Goal: Find contact information: Find contact information

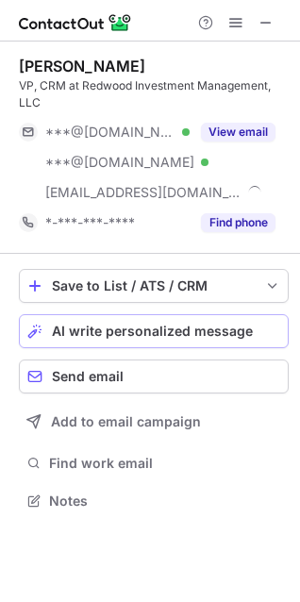
scroll to position [488, 300]
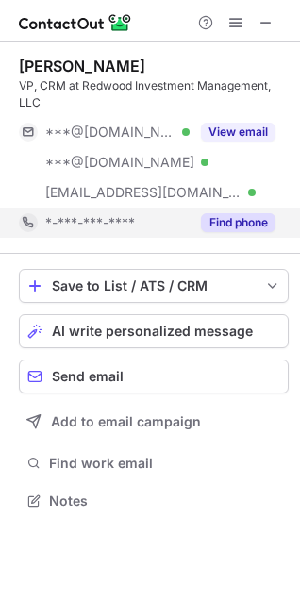
click at [240, 223] on button "Find phone" at bounding box center [238, 222] width 74 height 19
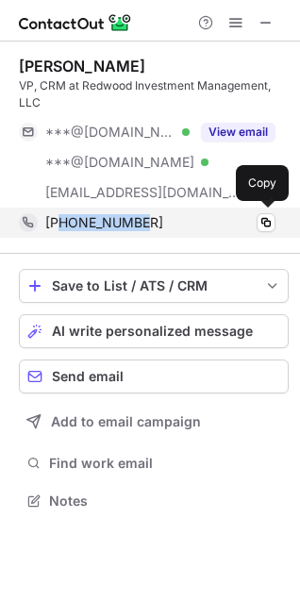
drag, startPoint x: 164, startPoint y: 223, endPoint x: 61, endPoint y: 225, distance: 102.8
click at [61, 225] on div "+16024874323" at bounding box center [160, 222] width 230 height 17
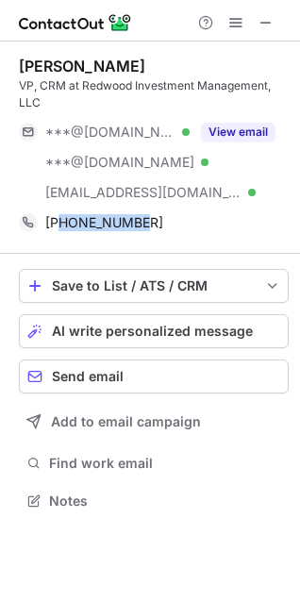
copy span "6024874323"
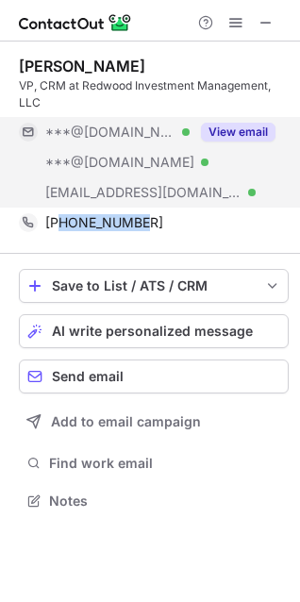
click at [223, 133] on button "View email" at bounding box center [238, 132] width 74 height 19
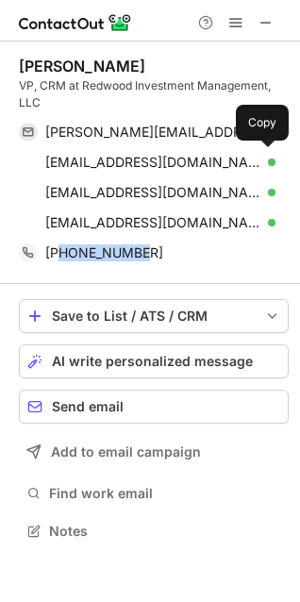
scroll to position [518, 300]
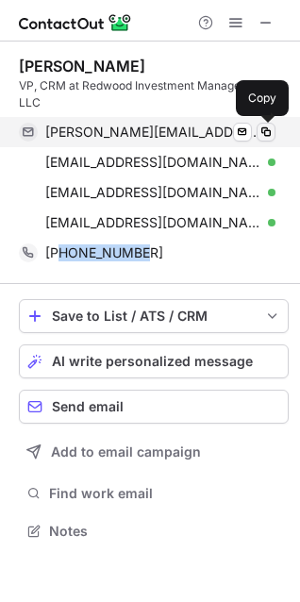
click at [261, 125] on span at bounding box center [265, 131] width 15 height 15
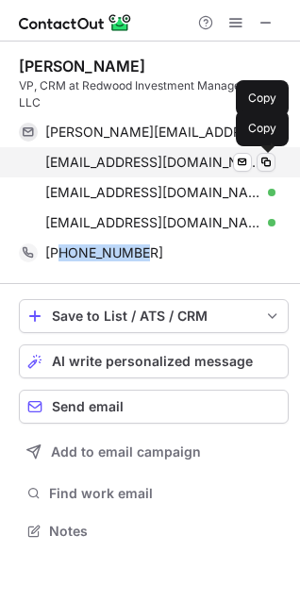
click at [262, 159] on span at bounding box center [265, 162] width 15 height 15
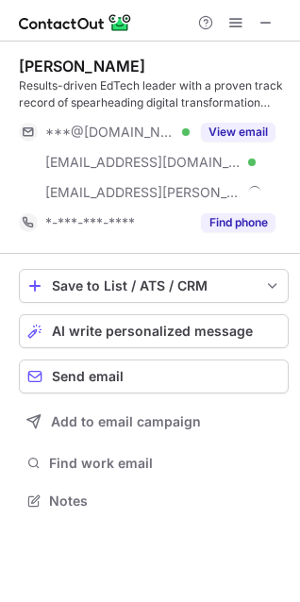
scroll to position [488, 300]
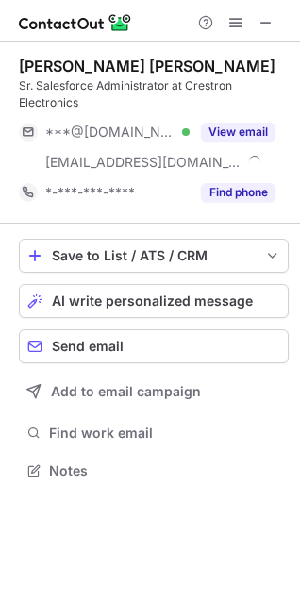
scroll to position [457, 300]
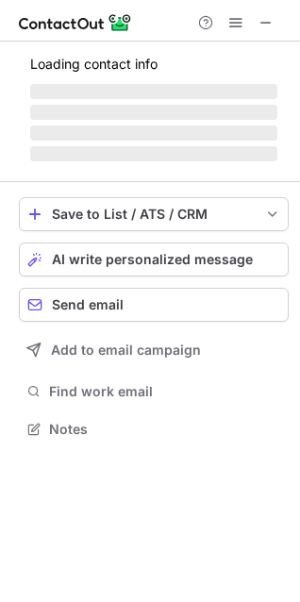
scroll to position [457, 300]
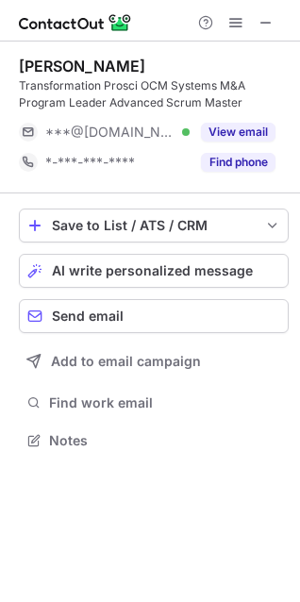
scroll to position [427, 300]
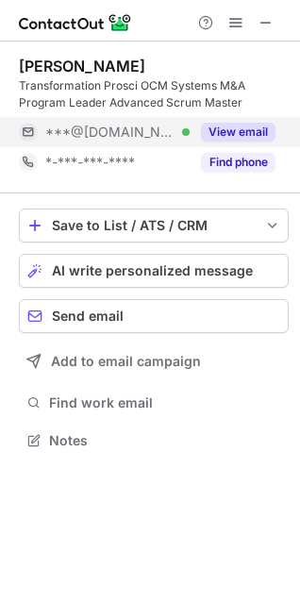
click at [231, 133] on button "View email" at bounding box center [238, 132] width 74 height 19
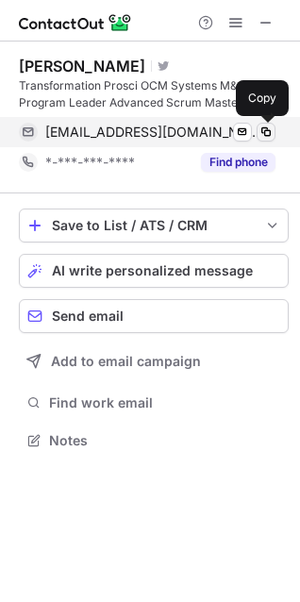
click at [271, 129] on span at bounding box center [265, 131] width 15 height 15
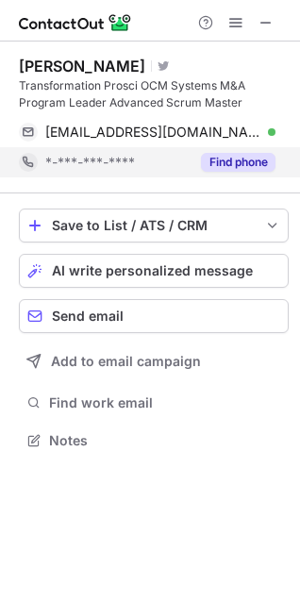
click at [230, 169] on button "Find phone" at bounding box center [238, 162] width 74 height 19
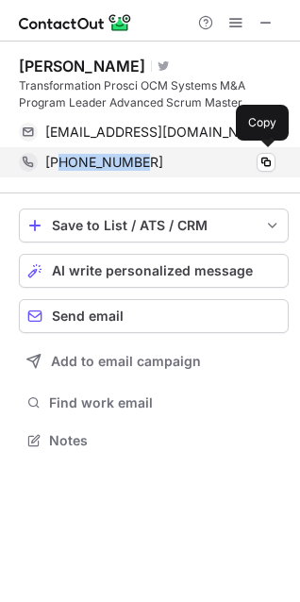
drag, startPoint x: 158, startPoint y: 158, endPoint x: 63, endPoint y: 160, distance: 95.3
click at [63, 160] on div "+16023737660" at bounding box center [160, 162] width 230 height 17
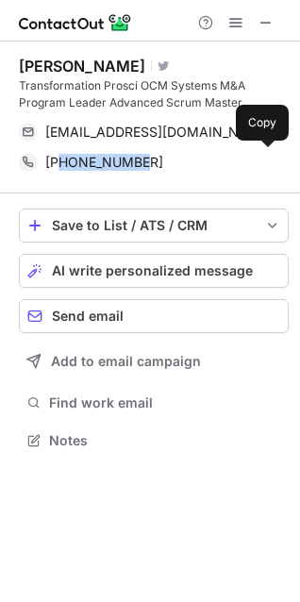
copy span "6023737660"
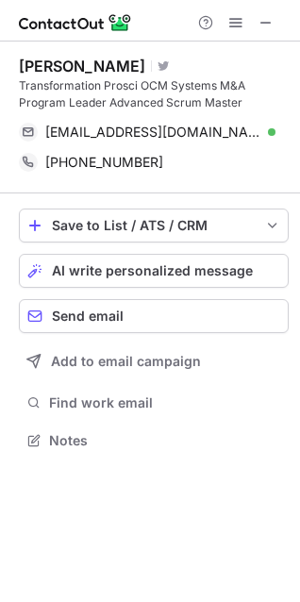
scroll to position [427, 300]
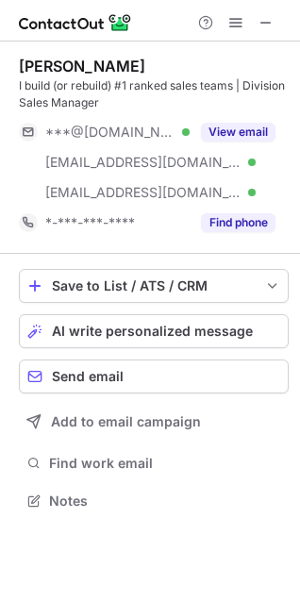
scroll to position [488, 300]
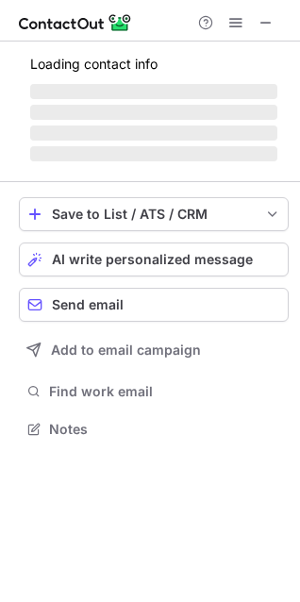
scroll to position [457, 300]
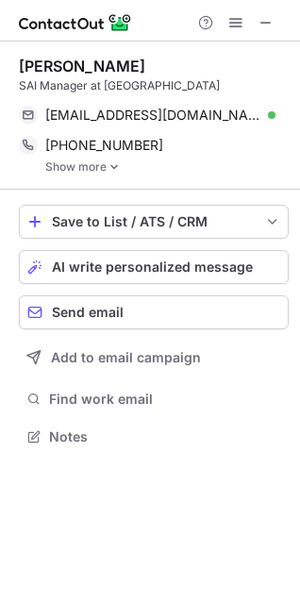
scroll to position [423, 300]
